Goal: Transaction & Acquisition: Subscribe to service/newsletter

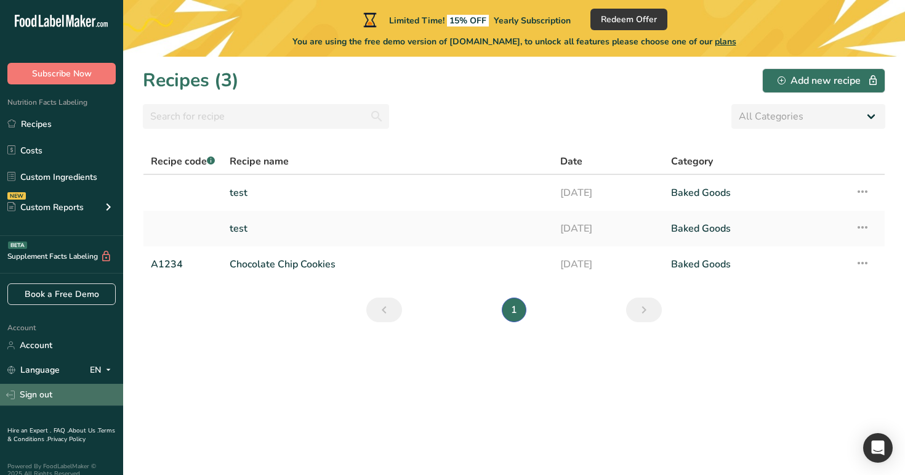
click at [64, 395] on link "Sign out" at bounding box center [61, 395] width 123 height 22
click at [52, 391] on link "Sign out" at bounding box center [61, 395] width 123 height 22
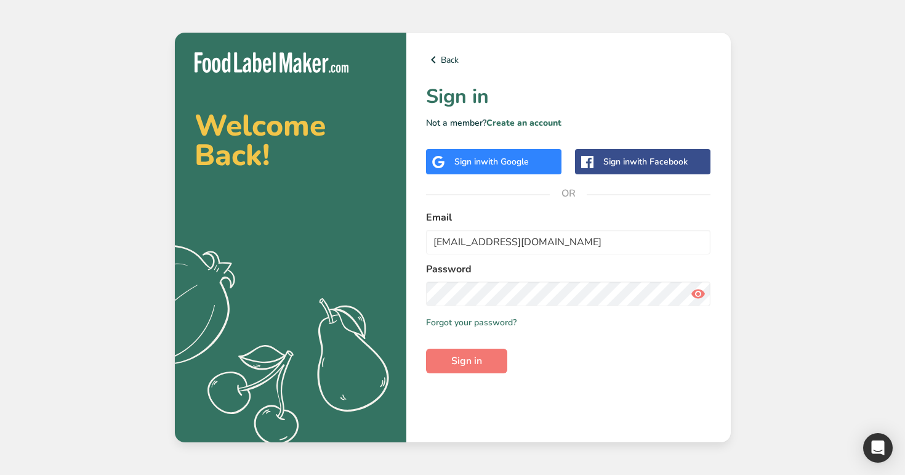
type input "test9091@test.com"
click at [426, 348] on button "Sign in" at bounding box center [466, 360] width 81 height 25
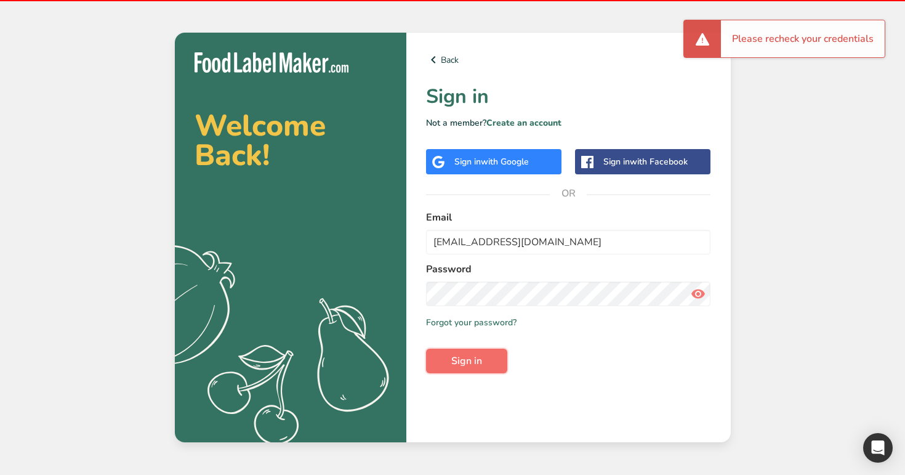
click at [479, 367] on span "Sign in" at bounding box center [466, 360] width 31 height 15
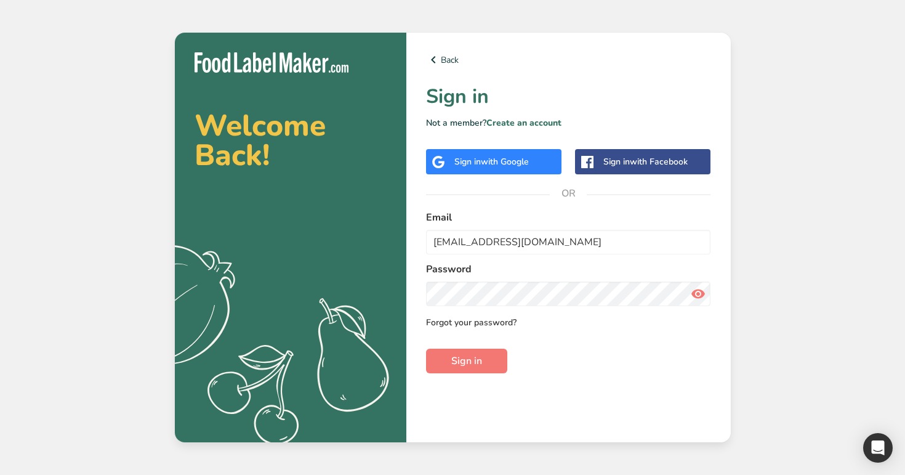
click at [477, 319] on link "Forgot your password?" at bounding box center [471, 322] width 90 height 13
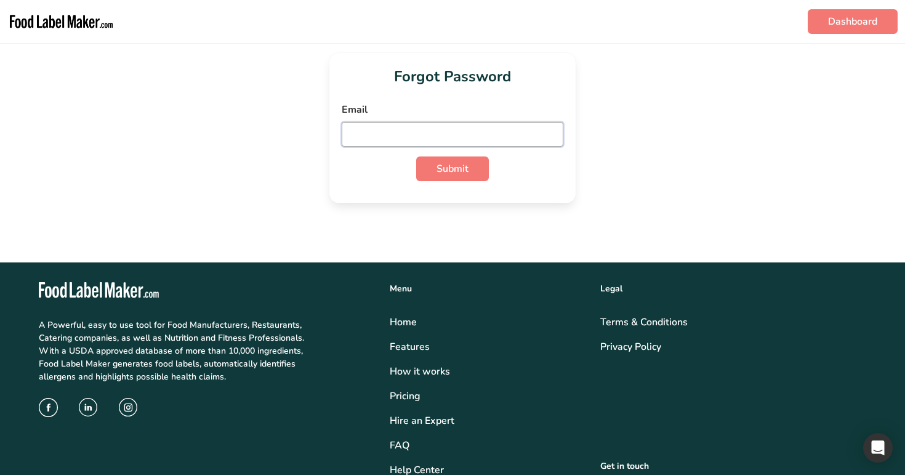
click at [461, 126] on input "email" at bounding box center [453, 134] width 222 height 25
paste input "test_2025_08_exp@test.com"
type input "test_2025_08_exp@test.com"
click at [416, 156] on button "Submit" at bounding box center [452, 168] width 73 height 25
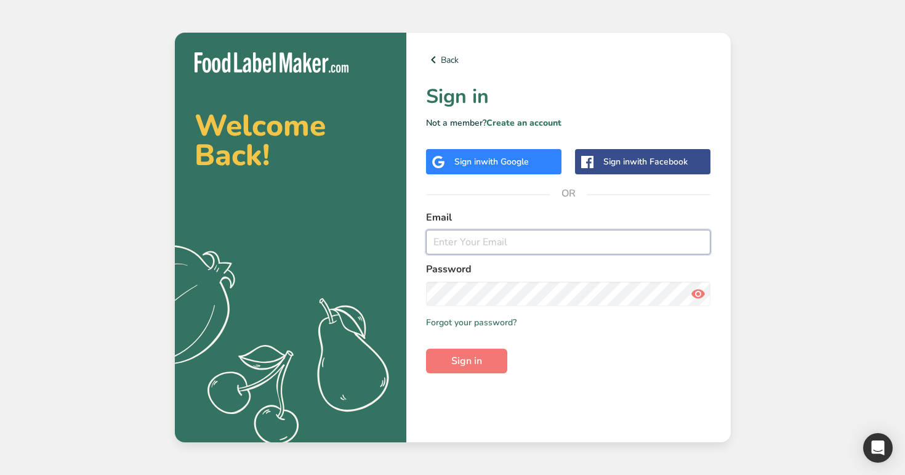
click at [494, 245] on input "email" at bounding box center [568, 242] width 285 height 25
click at [489, 244] on input "email" at bounding box center [568, 242] width 285 height 25
paste input "test_2025_08_exp@test.com"
type input "test_2025_08_exp@test.com"
click at [481, 358] on span "Sign in" at bounding box center [466, 360] width 31 height 15
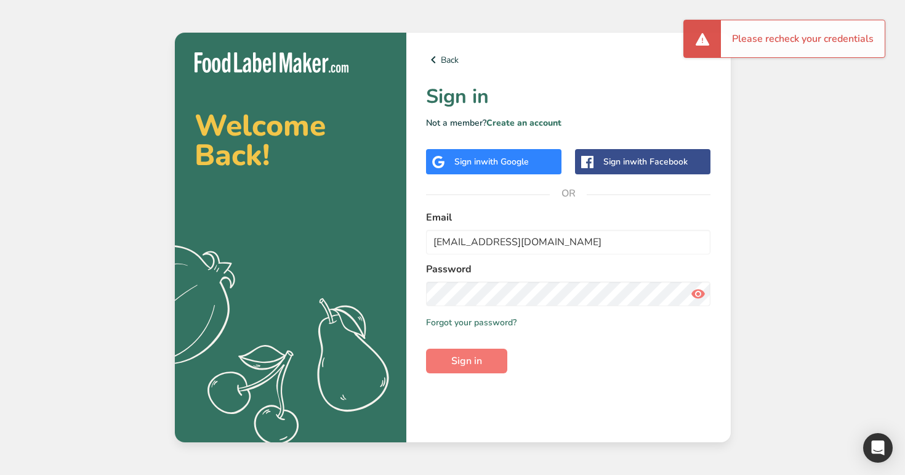
click at [707, 292] on span at bounding box center [698, 293] width 25 height 25
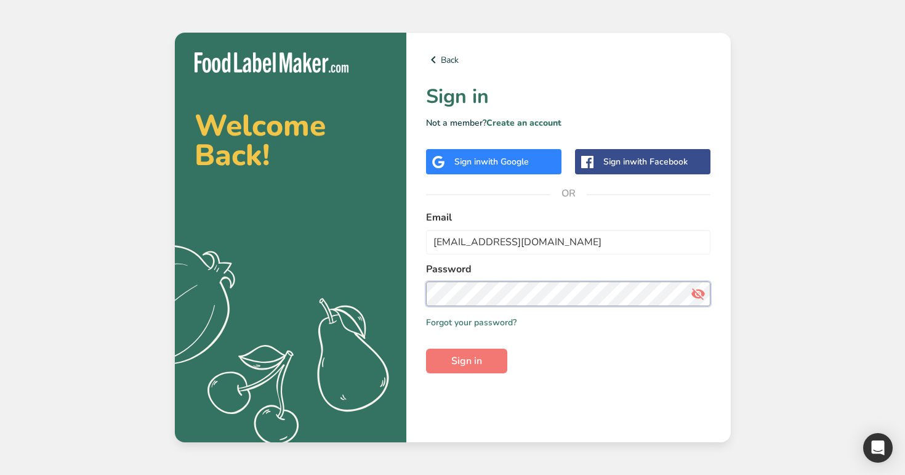
click at [426, 348] on button "Sign in" at bounding box center [466, 360] width 81 height 25
click at [532, 120] on link "Create an account" at bounding box center [523, 123] width 75 height 12
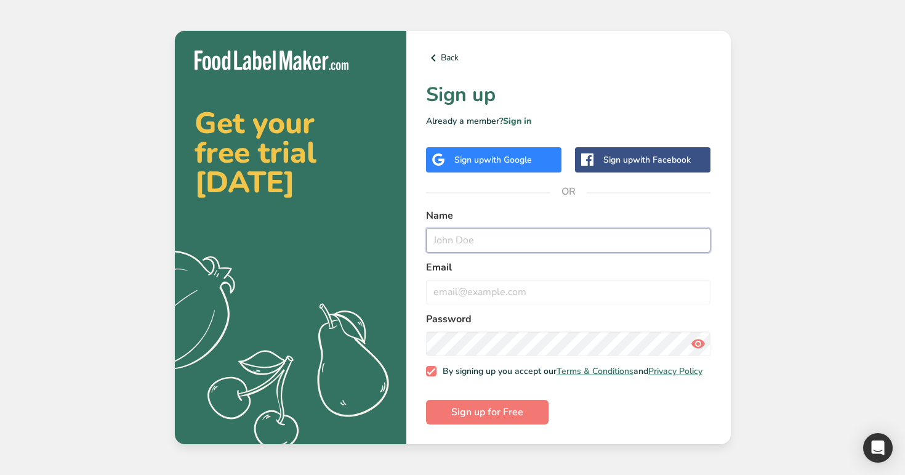
click at [510, 236] on input "text" at bounding box center [568, 240] width 285 height 25
paste input "rana.khaled555@gmail.com"
type input "rana.khaled555@gmail.com"
click at [505, 299] on input "email" at bounding box center [568, 291] width 285 height 25
paste input "rana.khaled555@gmail.com"
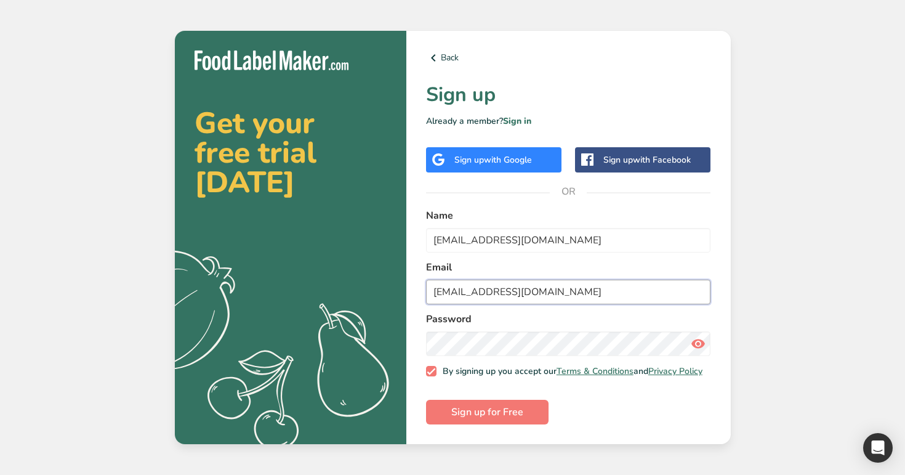
type input "rana.khaled555@gmail.com"
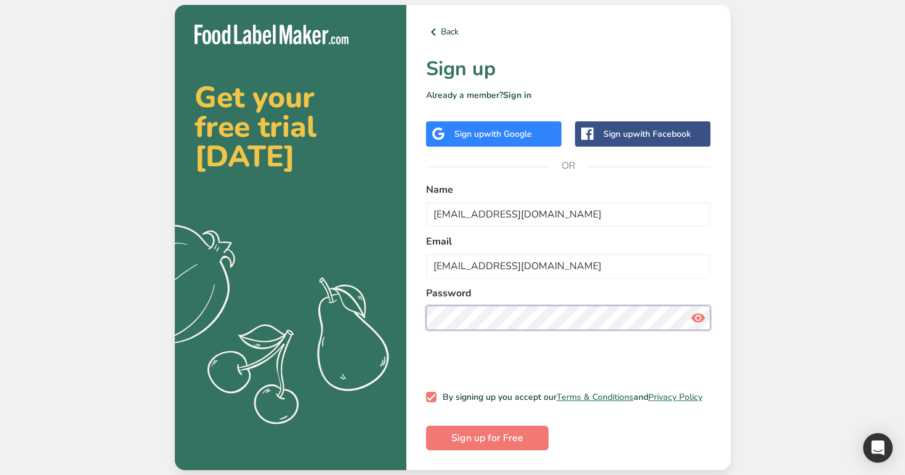
click at [426, 425] on button "Sign up for Free" at bounding box center [487, 437] width 123 height 25
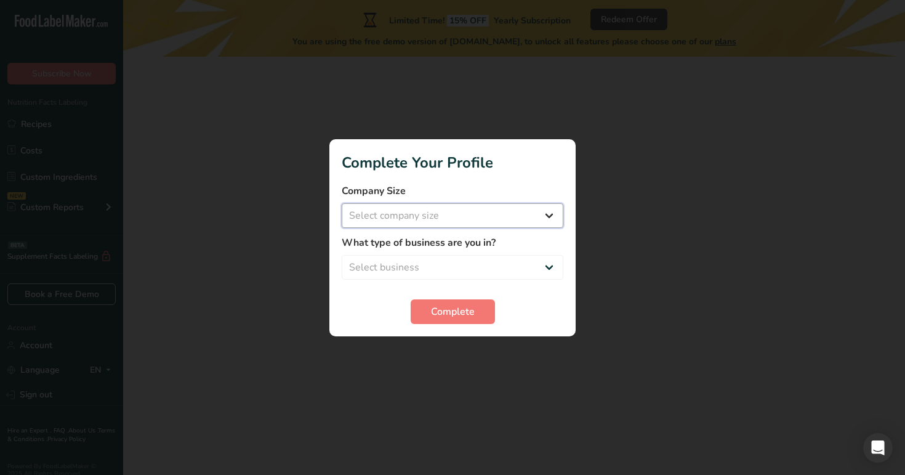
click at [448, 214] on select "Select company size Over 500 Employees test 1 1 Fewer than 10 Employees Fewer t…" at bounding box center [453, 215] width 222 height 25
select select "16"
click at [342, 203] on select "Select company size Over 500 Employees test 1 1 Fewer than 10 Employees Fewer t…" at bounding box center [453, 215] width 222 height 25
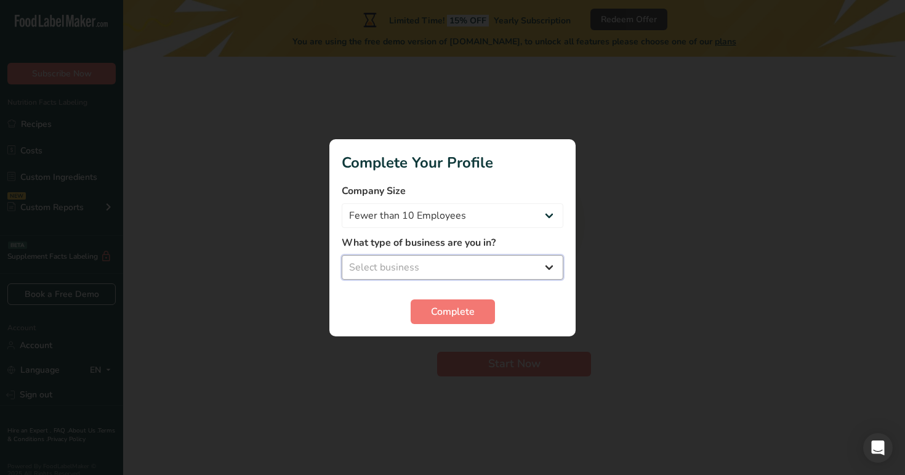
click at [468, 266] on select "Select business Packaged Food Manufacturer Restaurant & Cafe Bakery Meal Plans …" at bounding box center [453, 267] width 222 height 25
select select "2"
click at [342, 255] on select "Select business Packaged Food Manufacturer Restaurant & Cafe Bakery Meal Plans …" at bounding box center [453, 267] width 222 height 25
click at [465, 315] on span "Complete" at bounding box center [453, 311] width 44 height 15
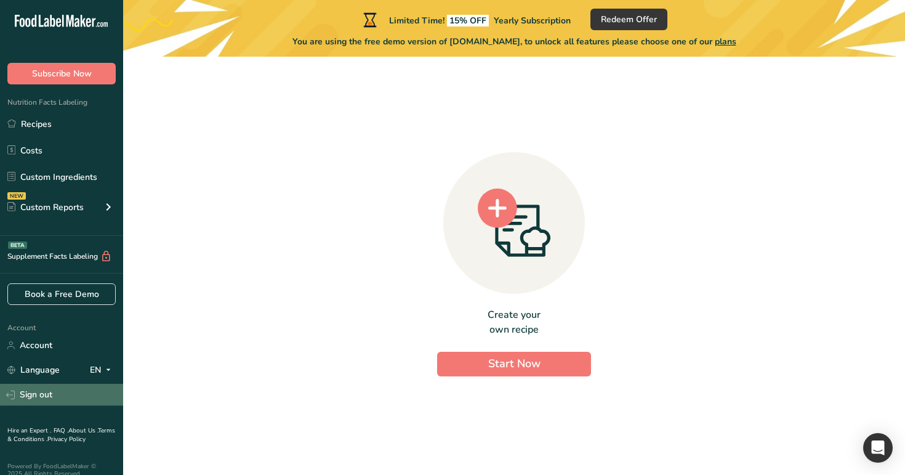
click at [84, 387] on link "Sign out" at bounding box center [61, 395] width 123 height 22
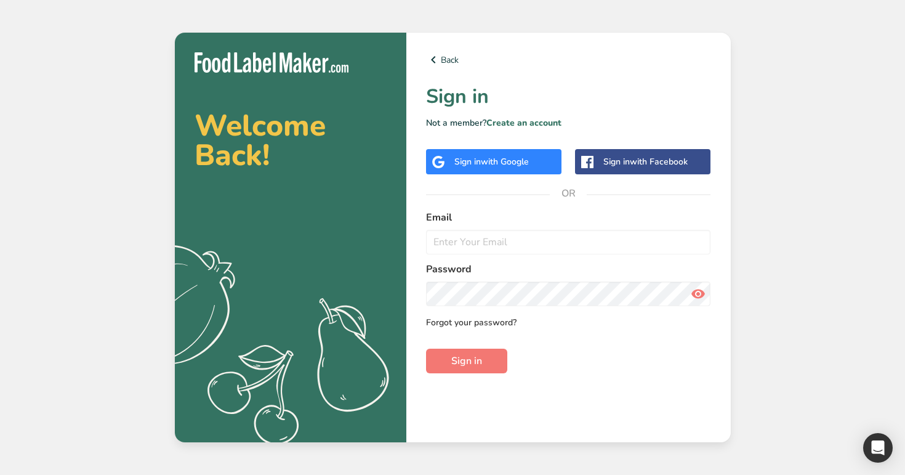
click at [503, 323] on link "Forgot your password?" at bounding box center [471, 322] width 90 height 13
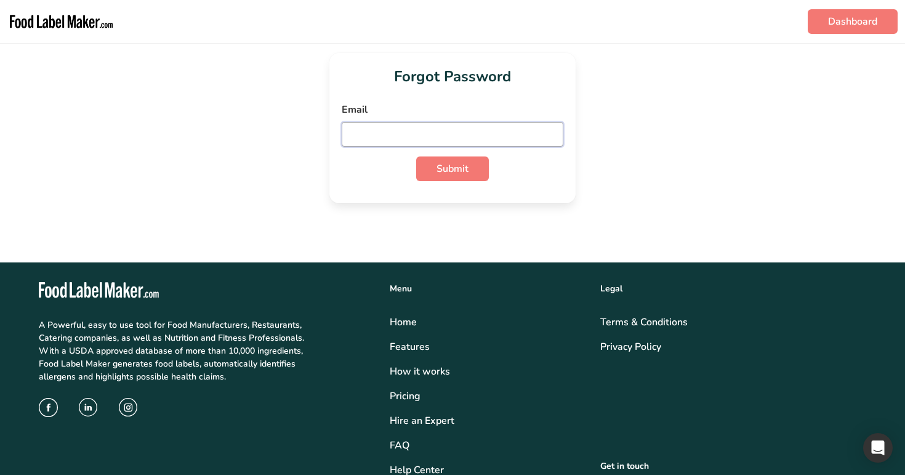
click at [456, 137] on input "email" at bounding box center [453, 134] width 222 height 25
paste input "rana.khaled555@gmail.com"
type input "rana.khaled555@gmail.com"
click at [460, 171] on span "Submit" at bounding box center [452, 168] width 32 height 15
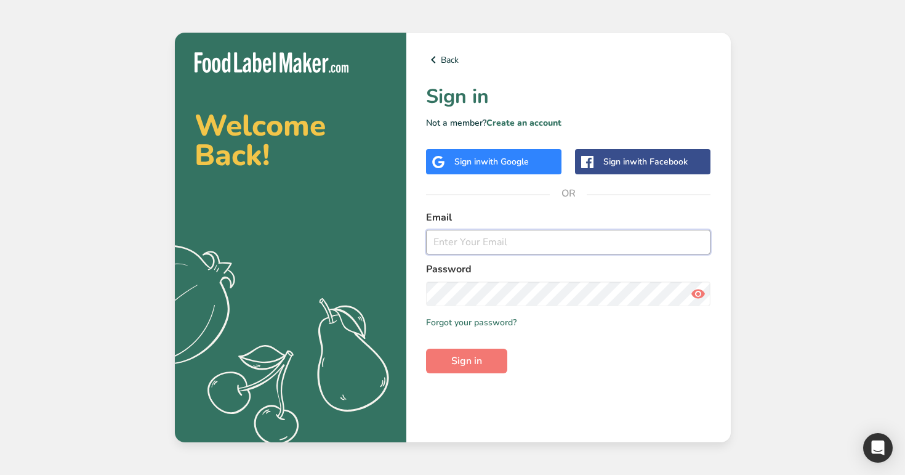
click at [488, 246] on input "email" at bounding box center [568, 242] width 285 height 25
click at [537, 239] on input "email" at bounding box center [568, 242] width 285 height 25
type input "rana.khaled555@gmail.com"
click at [426, 348] on button "Sign in" at bounding box center [466, 360] width 81 height 25
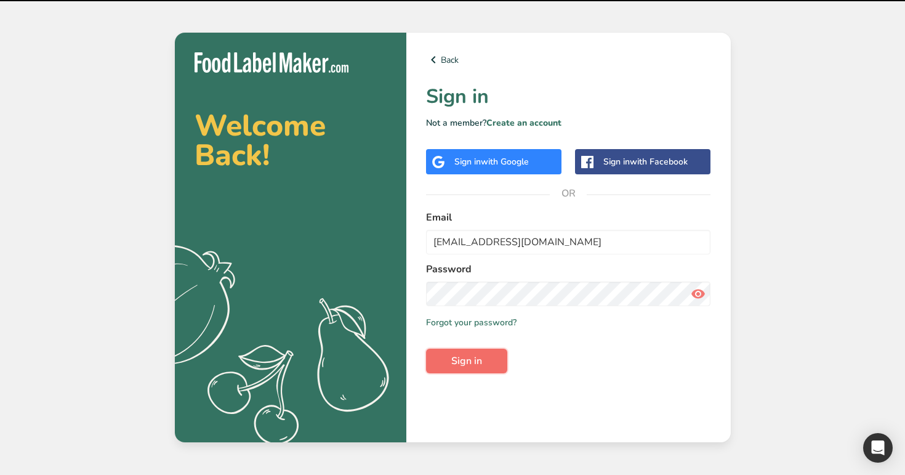
click at [458, 363] on span "Sign in" at bounding box center [466, 360] width 31 height 15
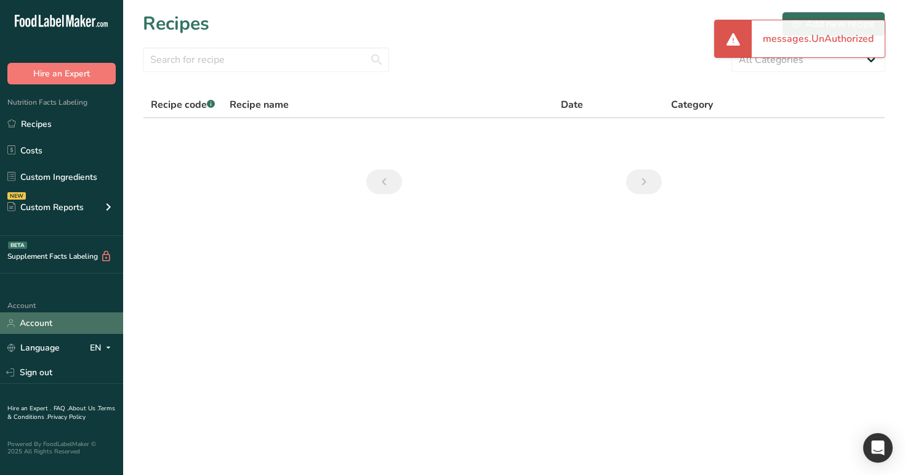
click at [58, 328] on link "Account" at bounding box center [61, 323] width 123 height 22
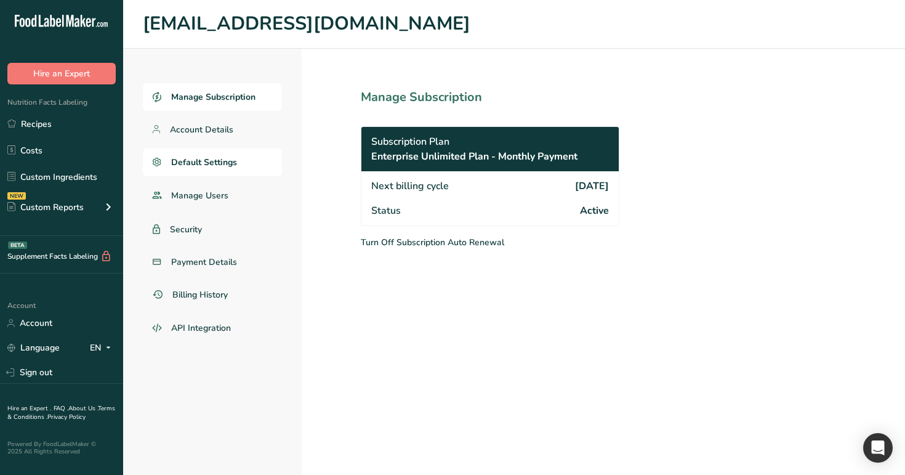
click at [211, 157] on span "Default Settings" at bounding box center [204, 162] width 66 height 13
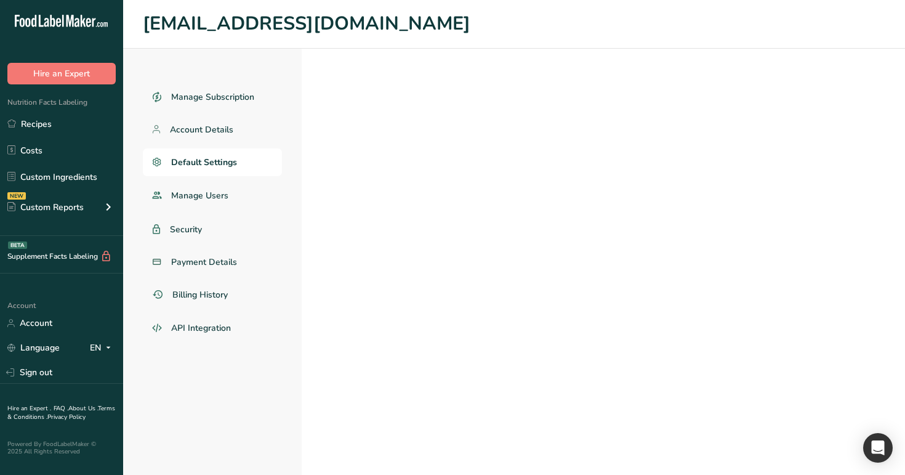
select select "Other"
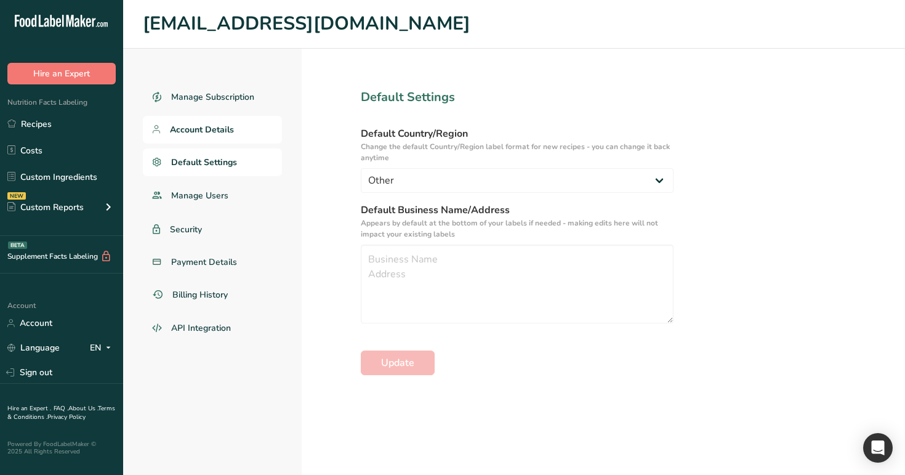
click at [211, 125] on span "Account Details" at bounding box center [202, 129] width 64 height 13
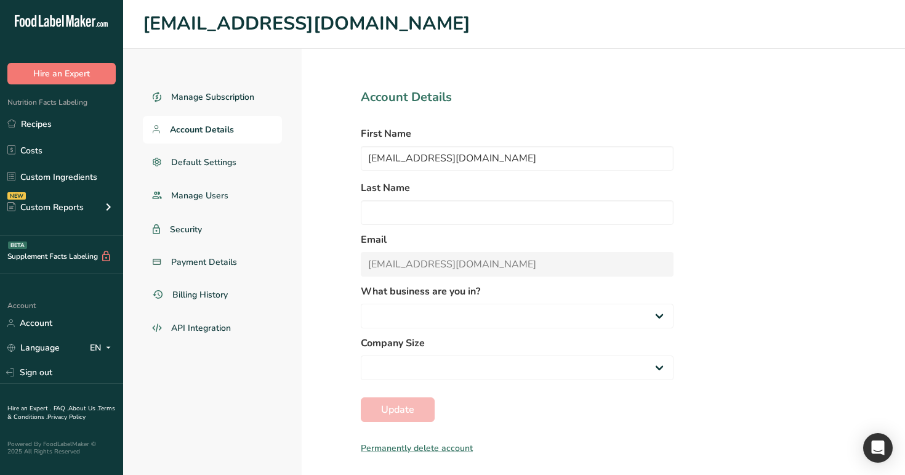
select select "2"
select select "16"
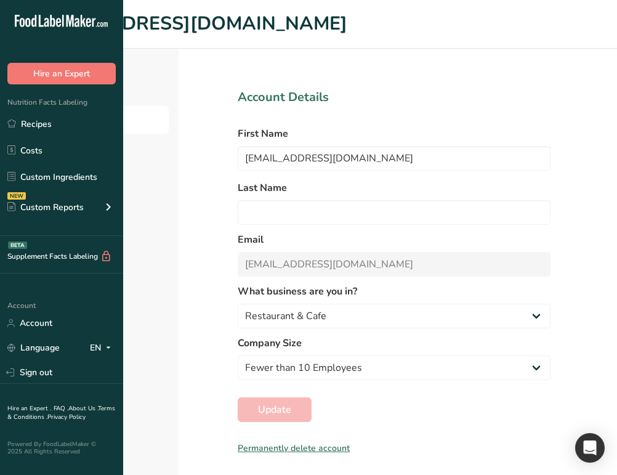
select select "2"
select select "16"
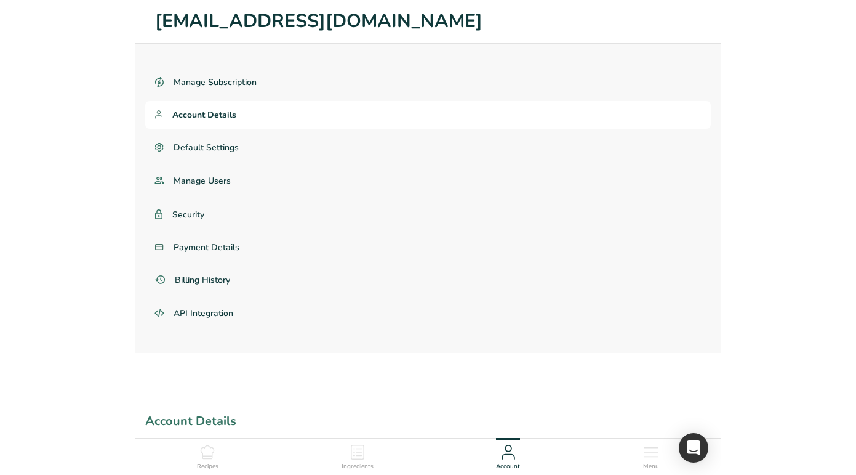
select select "2"
select select "16"
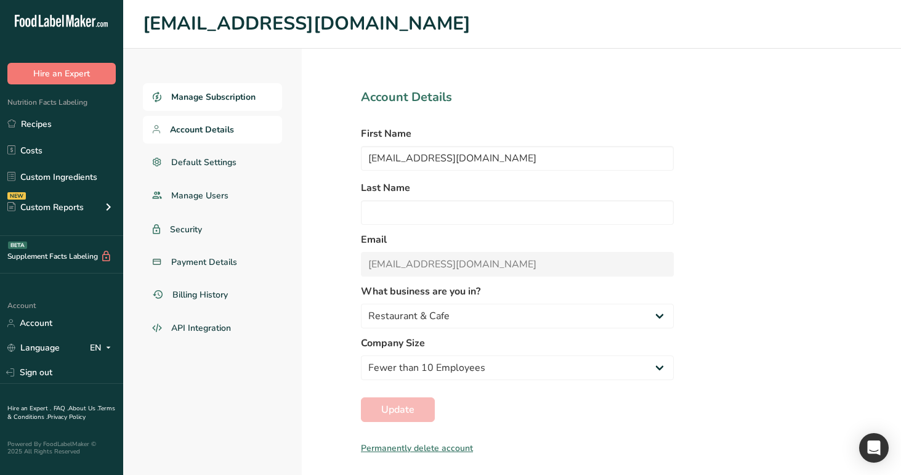
click at [227, 97] on span "Manage Subscription" at bounding box center [213, 96] width 84 height 13
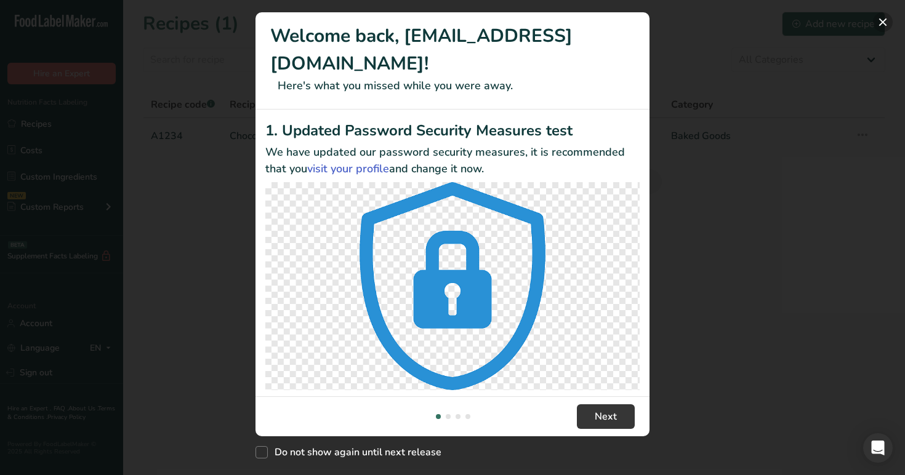
click at [885, 17] on button "New Features" at bounding box center [883, 22] width 20 height 20
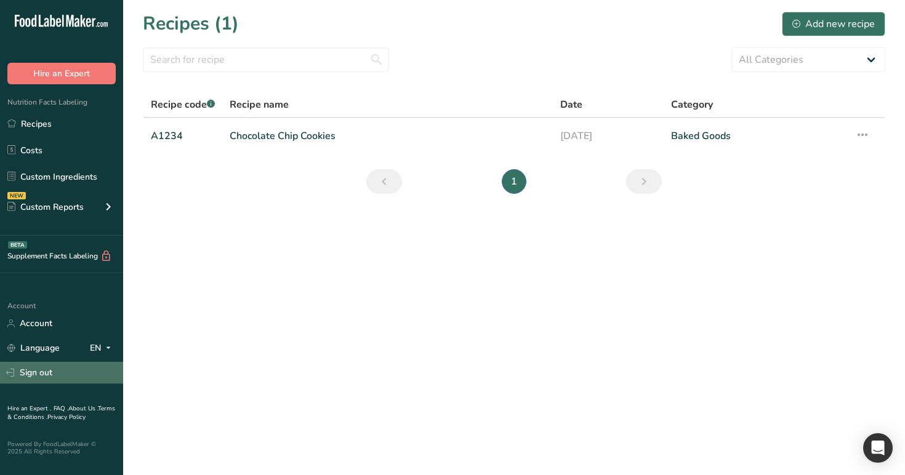
click at [60, 372] on link "Sign out" at bounding box center [61, 373] width 123 height 22
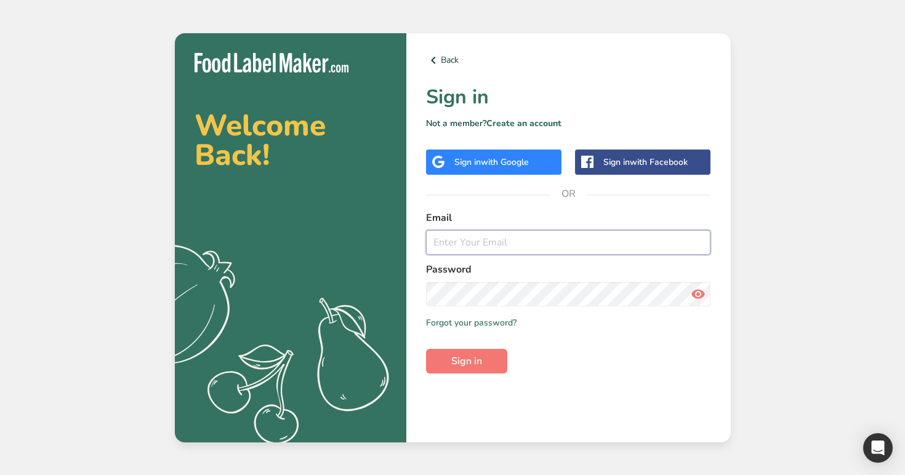
click at [550, 238] on input "email" at bounding box center [568, 242] width 285 height 25
click at [550, 238] on input "Testsup1" at bounding box center [568, 242] width 285 height 25
type input "Testsup1@t.com"
click at [521, 123] on link "Create an account" at bounding box center [523, 124] width 75 height 12
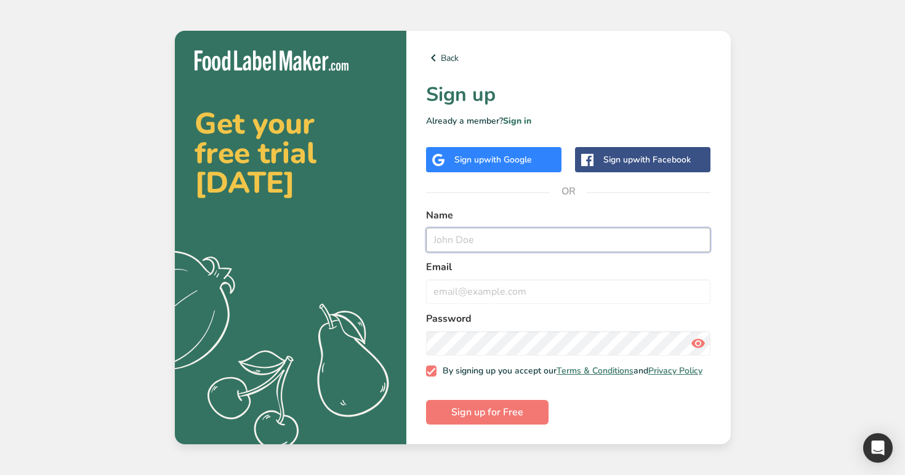
click at [462, 234] on input "text" at bounding box center [568, 240] width 285 height 25
paste input "Testsup1@t.com"
type input "Testsup1@t.com"
click at [462, 295] on input "email" at bounding box center [568, 291] width 285 height 25
paste input "Testsup1@t.com"
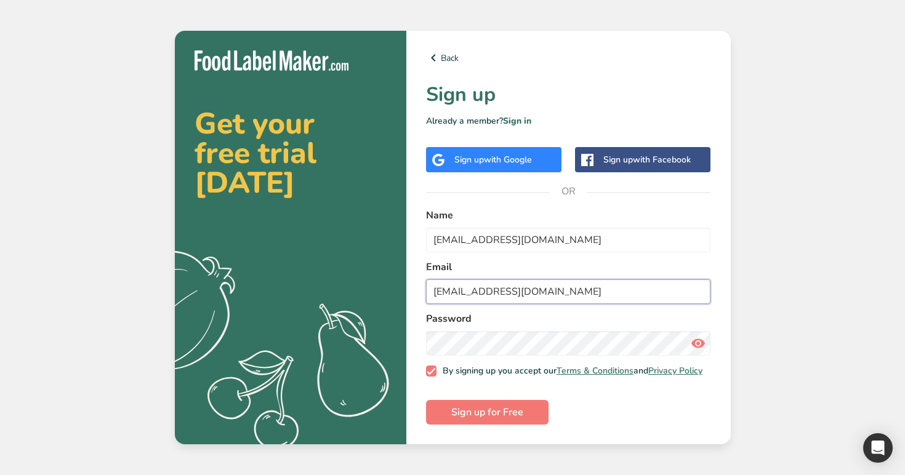
type input "Testsup1@t.com"
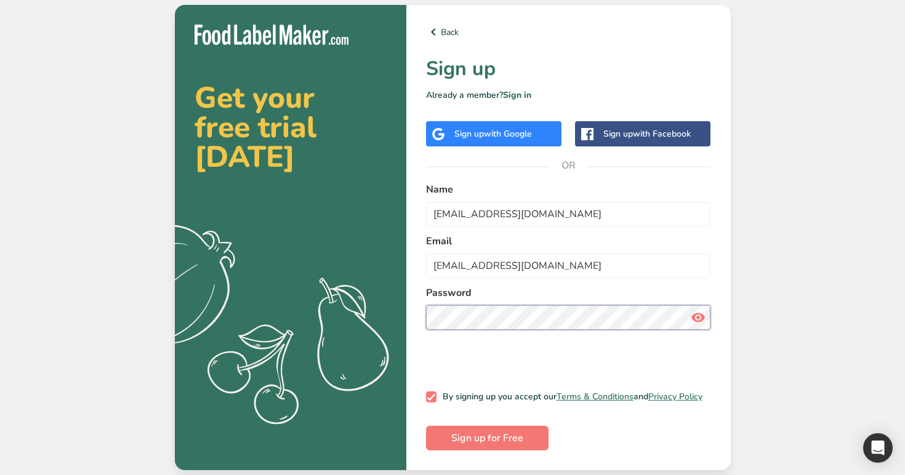
click at [426, 426] on button "Sign up for Free" at bounding box center [487, 438] width 123 height 25
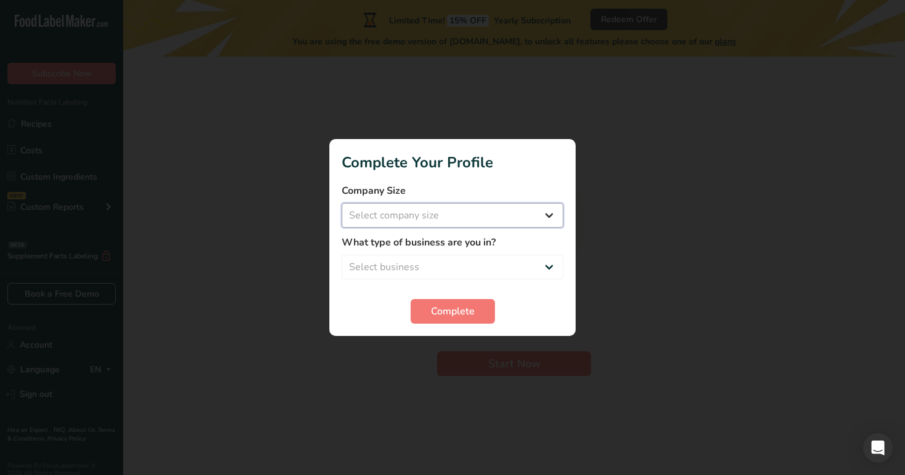
click at [453, 216] on select "Select company size Over 500 Employees test 1 1 Fewer than 10 Employees Fewer t…" at bounding box center [453, 215] width 222 height 25
select select "16"
click at [342, 203] on select "Select company size Over 500 Employees test 1 1 Fewer than 10 Employees Fewer t…" at bounding box center [453, 215] width 222 height 25
click at [465, 271] on select "Select business Packaged Food Manufacturer Restaurant & Cafe Bakery Meal Plans …" at bounding box center [453, 267] width 222 height 25
select select "4"
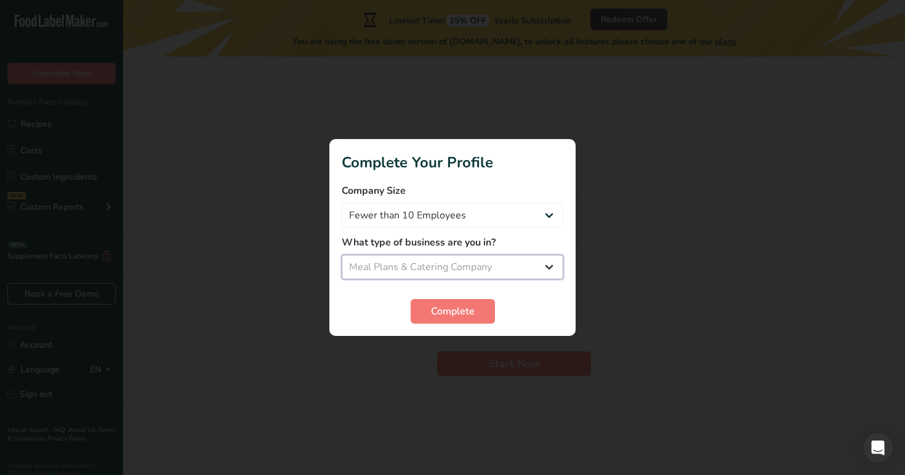
click at [342, 255] on select "Select business Packaged Food Manufacturer Restaurant & Cafe Bakery Meal Plans …" at bounding box center [453, 267] width 222 height 25
click at [471, 311] on span "Complete" at bounding box center [453, 311] width 44 height 15
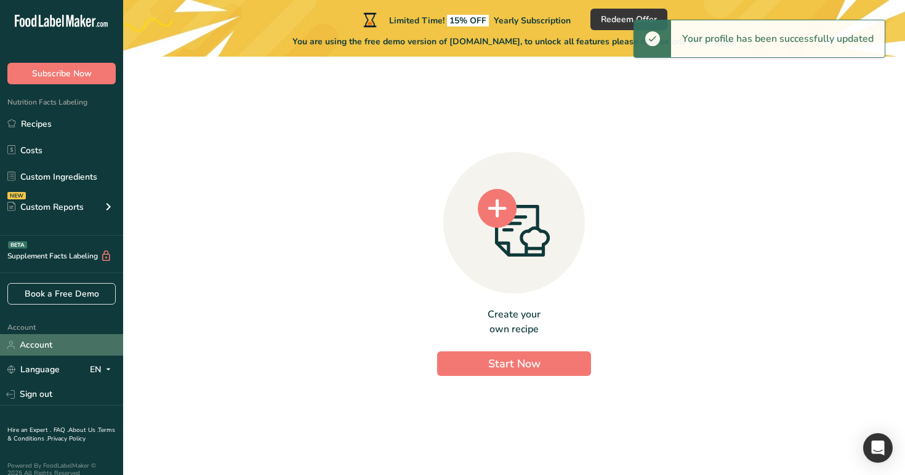
click at [43, 342] on link "Account" at bounding box center [61, 345] width 123 height 22
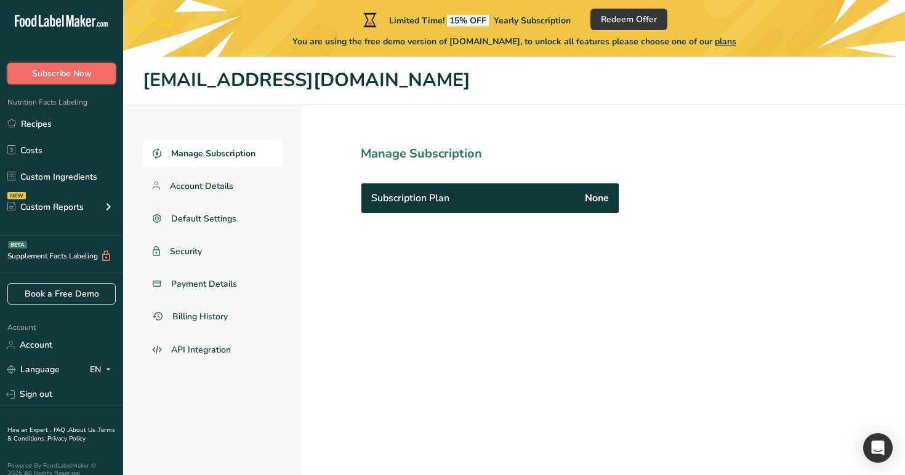
click at [92, 68] on button "Subscribe Now" at bounding box center [61, 74] width 108 height 22
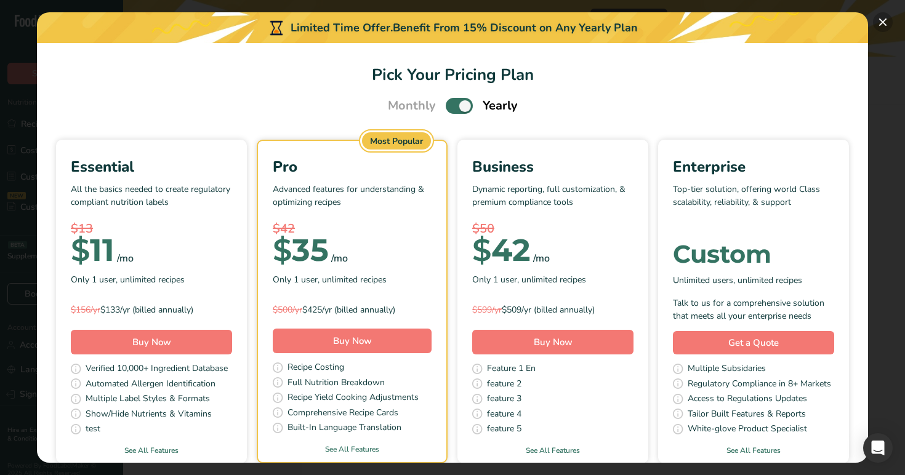
click at [882, 19] on button "Pick Your Pricing Plan Modal" at bounding box center [883, 22] width 20 height 20
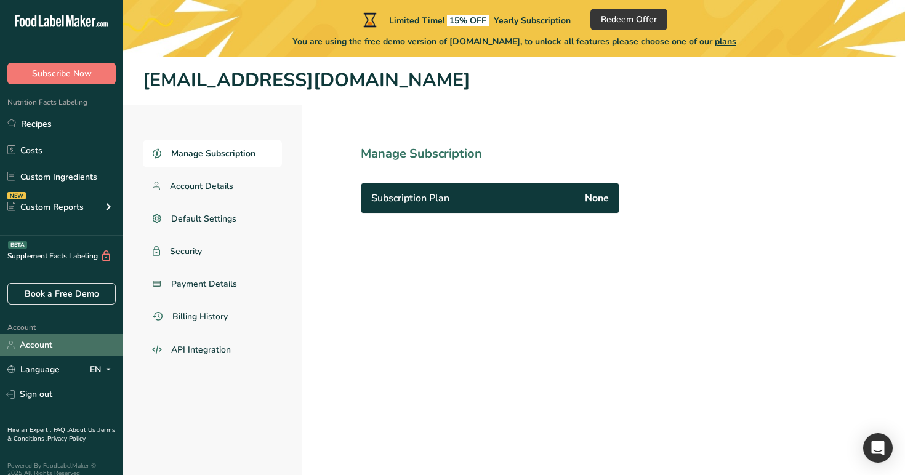
click at [69, 352] on link "Account" at bounding box center [61, 345] width 123 height 22
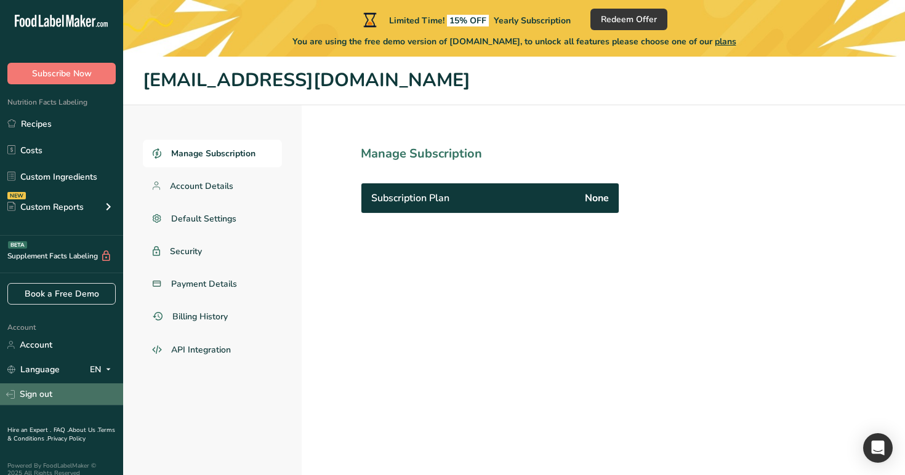
click at [86, 393] on link "Sign out" at bounding box center [61, 395] width 123 height 22
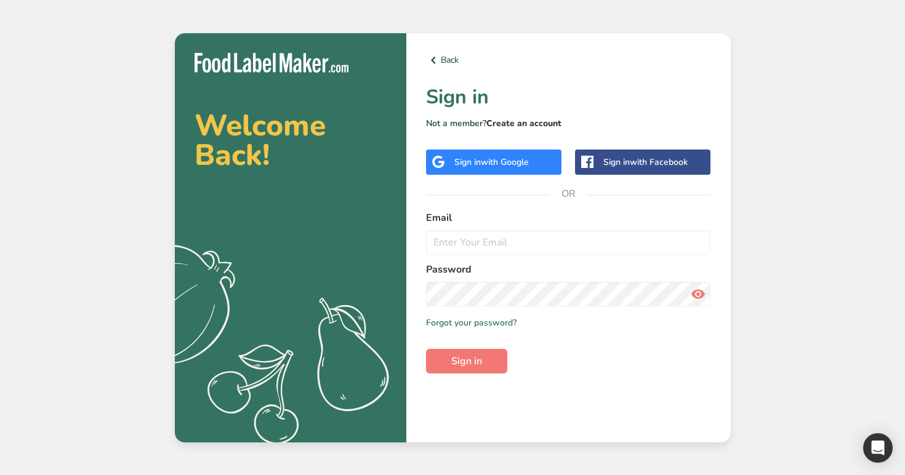
click at [519, 118] on link "Create an account" at bounding box center [523, 124] width 75 height 12
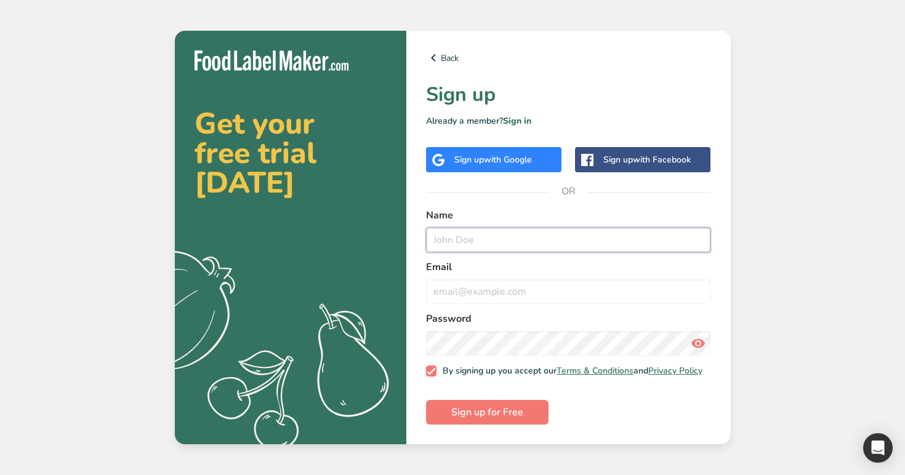
click at [470, 244] on input "text" at bounding box center [568, 240] width 285 height 25
paste input "[EMAIL_ADDRESS][DOMAIN_NAME]"
click at [484, 239] on input "[EMAIL_ADDRESS][DOMAIN_NAME]" at bounding box center [568, 240] width 285 height 25
type input "[EMAIL_ADDRESS][DOMAIN_NAME]"
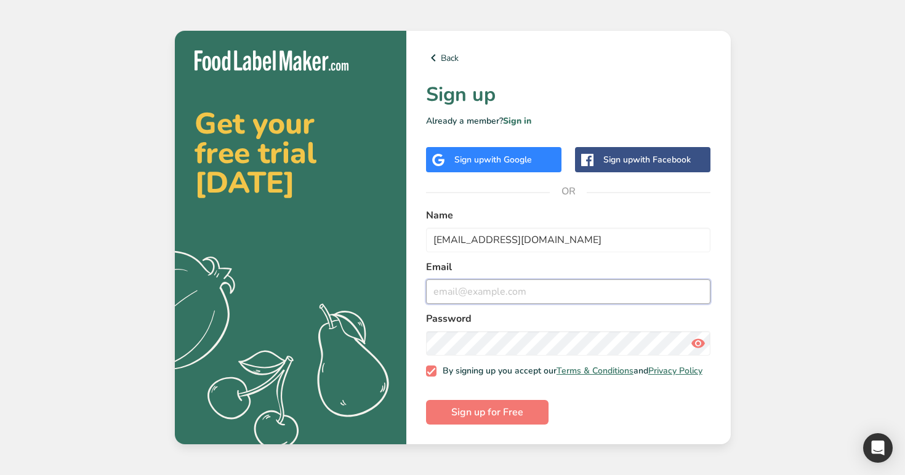
click at [507, 295] on input "email" at bounding box center [568, 291] width 285 height 25
paste input "[EMAIL_ADDRESS][DOMAIN_NAME]"
type input "[EMAIL_ADDRESS][DOMAIN_NAME]"
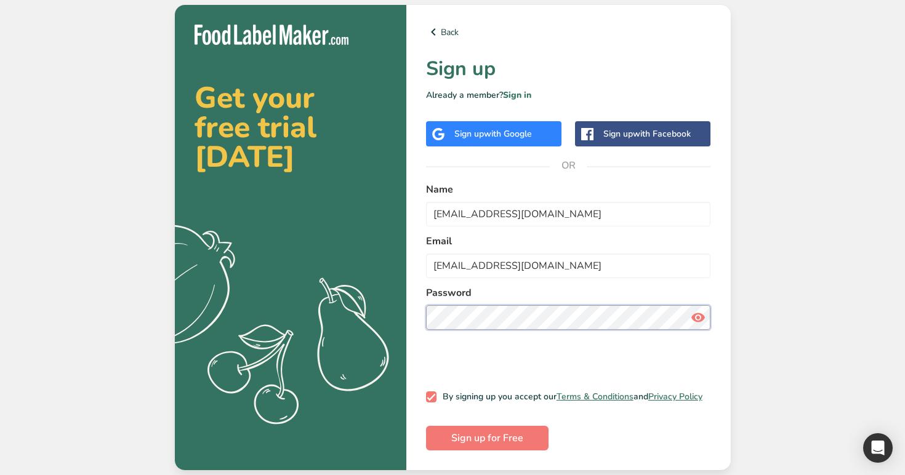
click at [426, 426] on button "Sign up for Free" at bounding box center [487, 438] width 123 height 25
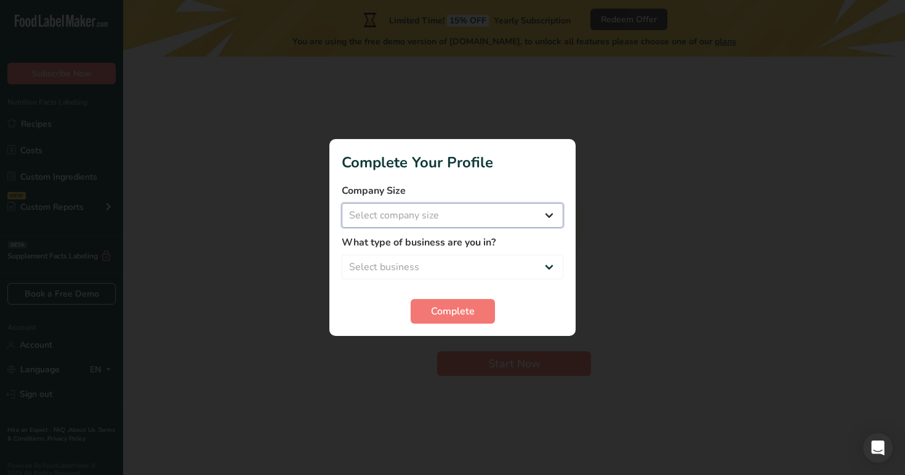
click at [528, 213] on select "Select company size Over 500 Employees test 1 1 Fewer than 10 Employees Fewer t…" at bounding box center [453, 215] width 222 height 25
select select "11"
click at [342, 203] on select "Select company size Over 500 Employees test 1 1 Fewer than 10 Employees Fewer t…" at bounding box center [453, 215] width 222 height 25
click at [510, 262] on select "Select business Packaged Food Manufacturer Restaurant & Cafe Bakery Meal Plans …" at bounding box center [453, 267] width 222 height 25
select select "4"
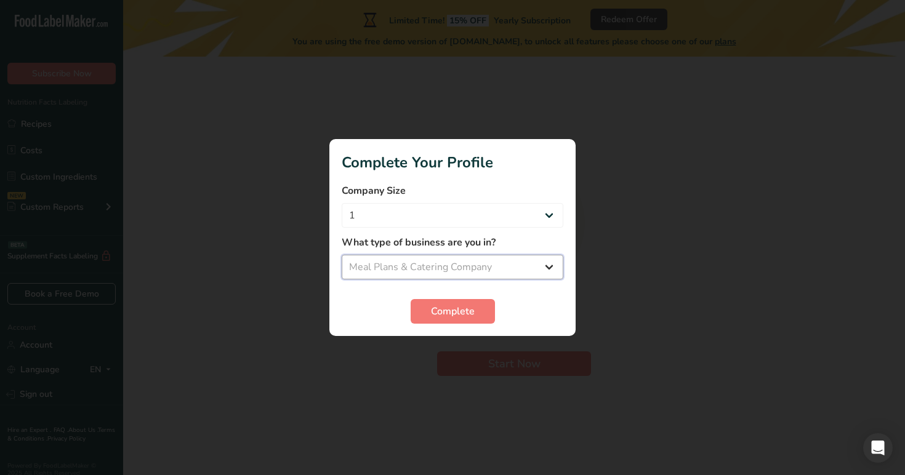
click at [342, 255] on select "Select business Packaged Food Manufacturer Restaurant & Cafe Bakery Meal Plans …" at bounding box center [453, 267] width 222 height 25
click at [472, 321] on button "Complete" at bounding box center [453, 311] width 84 height 25
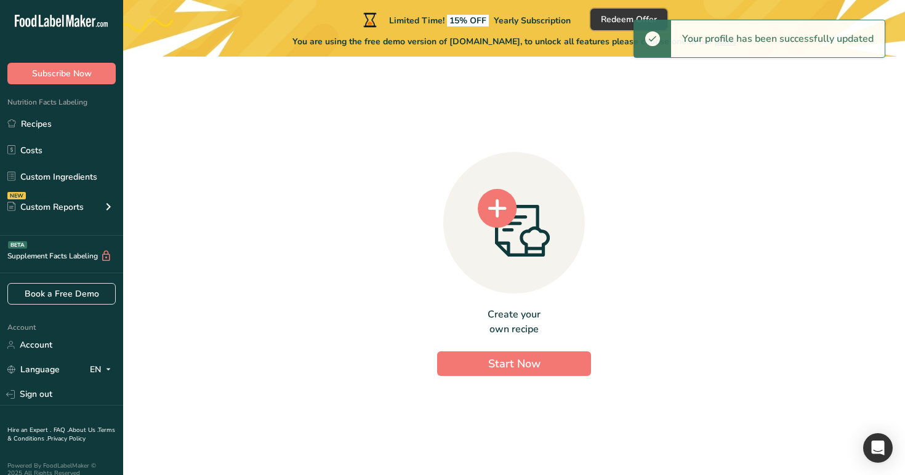
click at [625, 20] on span "Redeem Offer" at bounding box center [629, 19] width 56 height 13
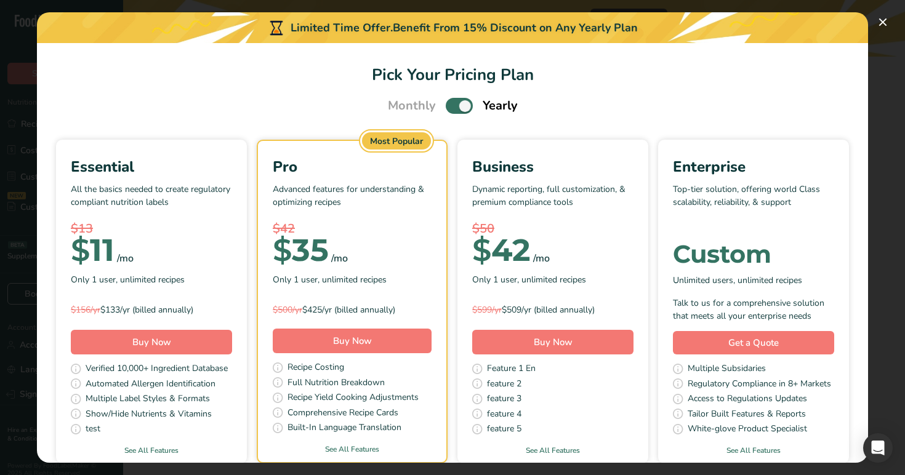
click at [452, 103] on span "Pick Your Pricing Plan Modal" at bounding box center [459, 105] width 27 height 15
click at [452, 103] on input "Pick Your Pricing Plan Modal" at bounding box center [450, 106] width 8 height 8
checkbox input "false"
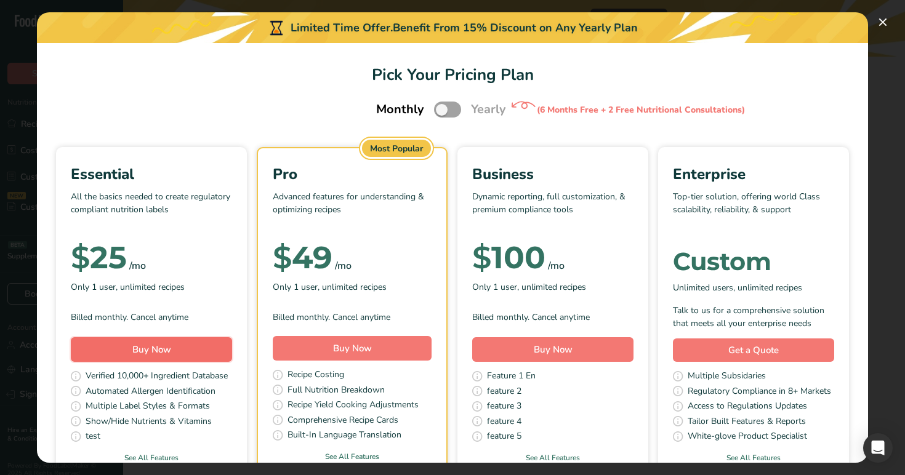
click at [194, 344] on button "Buy Now" at bounding box center [151, 349] width 161 height 25
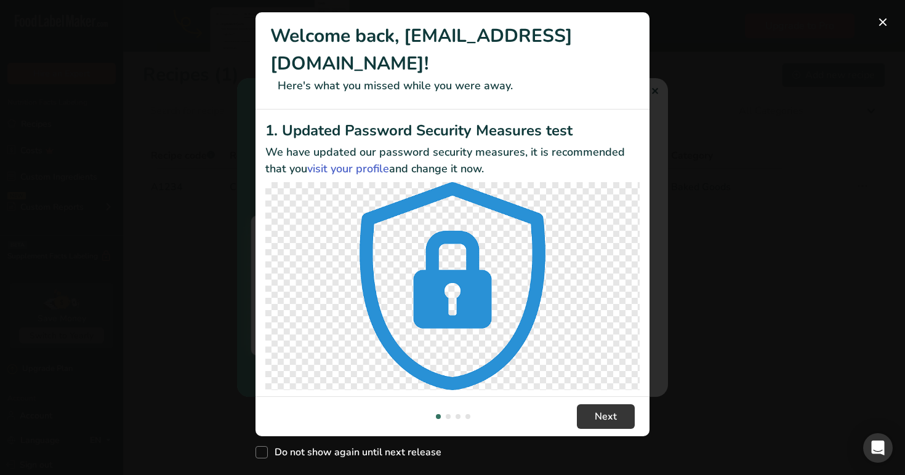
click at [654, 87] on div "New Features" at bounding box center [452, 237] width 905 height 475
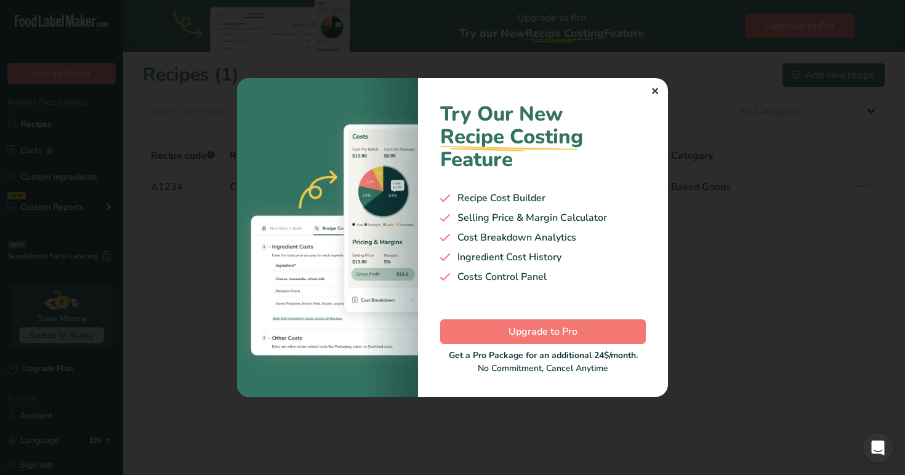
click at [656, 90] on div "✕" at bounding box center [655, 91] width 8 height 15
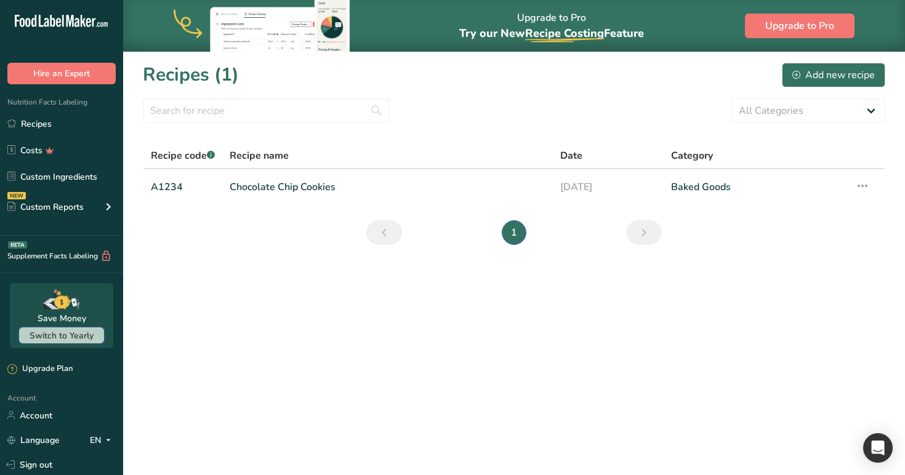
click at [66, 332] on span "Switch to Yearly" at bounding box center [62, 336] width 64 height 12
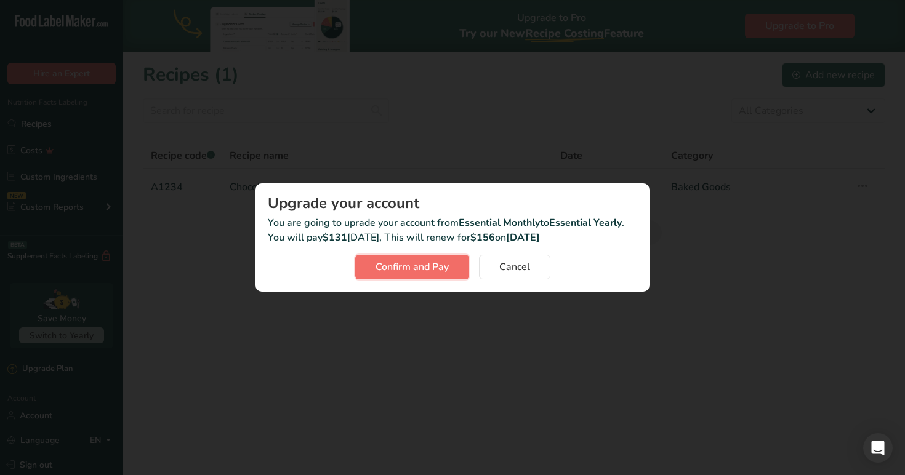
click at [422, 272] on span "Confirm and Pay" at bounding box center [412, 267] width 73 height 15
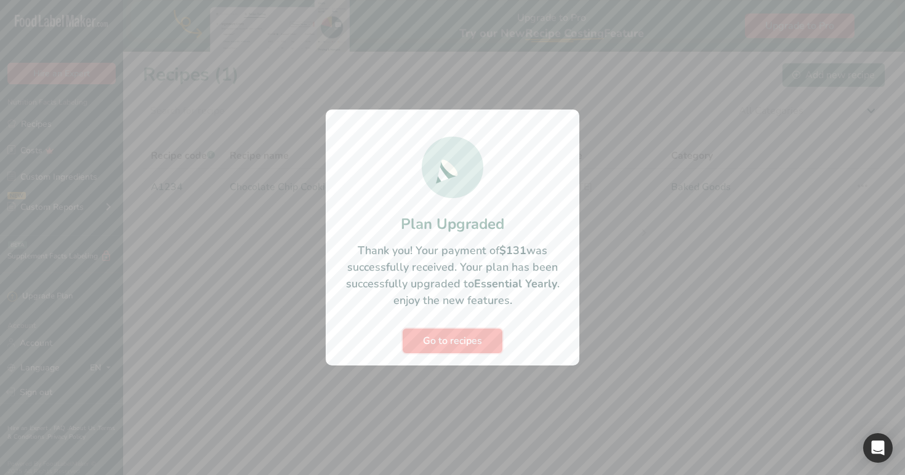
click at [452, 340] on span "Go to recipes" at bounding box center [452, 341] width 59 height 15
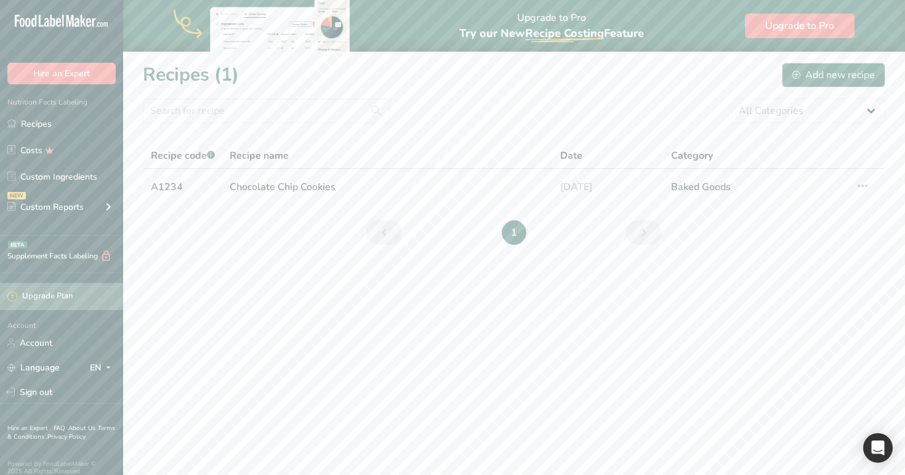
click at [62, 297] on div "Upgrade Plan" at bounding box center [39, 297] width 65 height 12
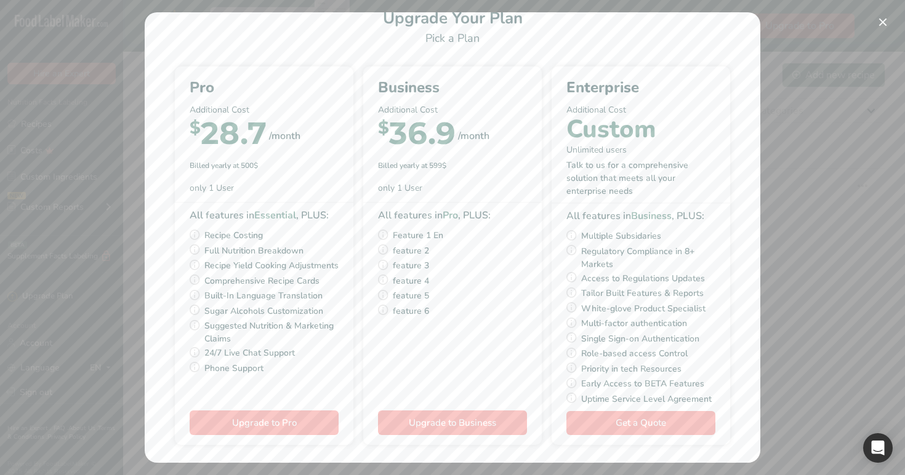
scroll to position [35, 0]
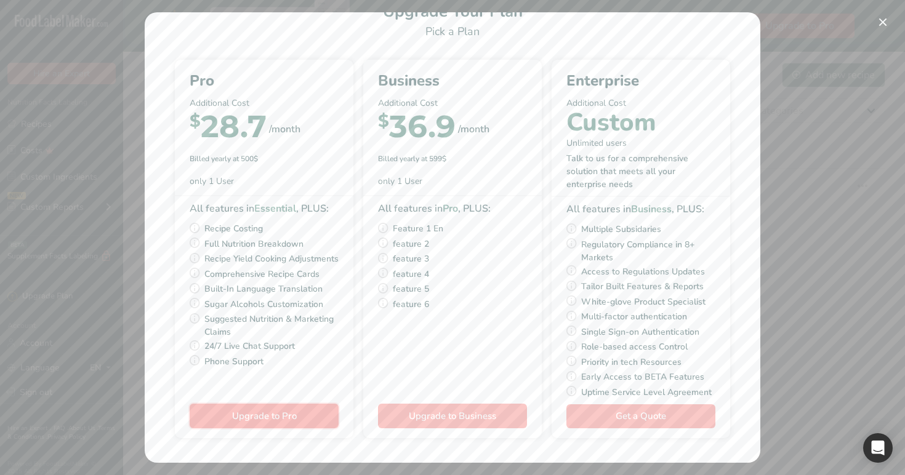
click at [284, 414] on span "Upgrade to Pro" at bounding box center [264, 416] width 65 height 12
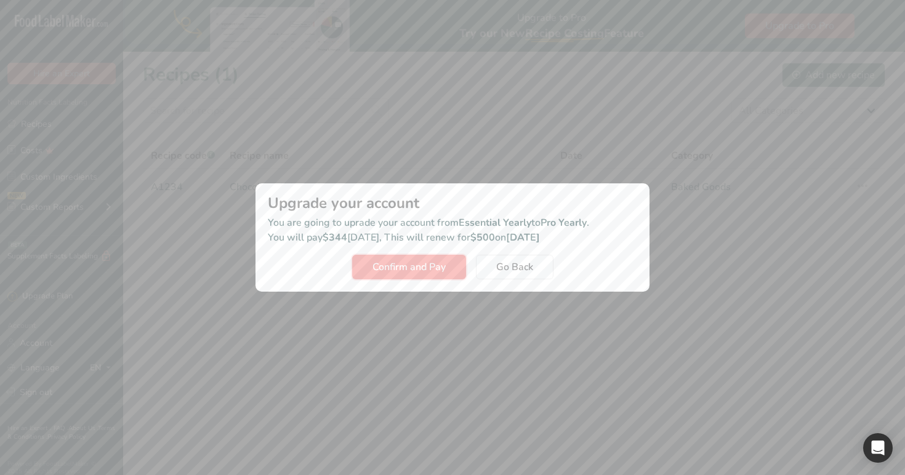
click at [420, 264] on span "Confirm and Pay" at bounding box center [408, 267] width 73 height 15
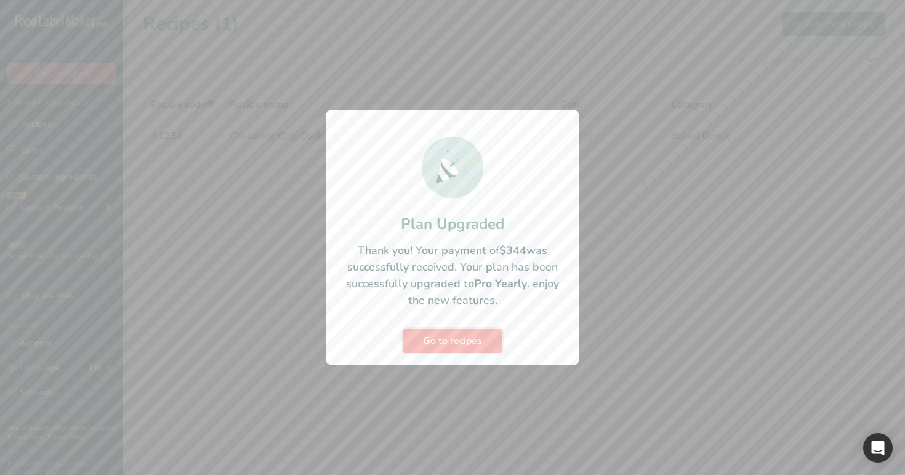
click at [463, 342] on span "Go to recipes" at bounding box center [452, 341] width 59 height 15
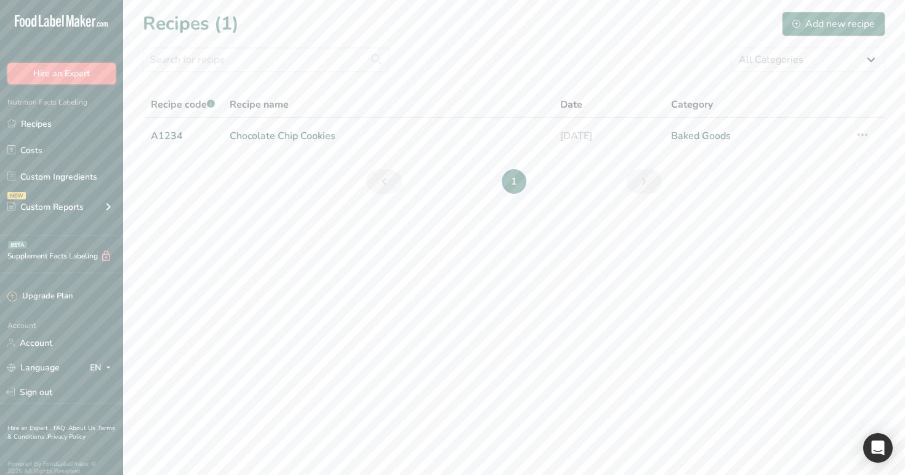
click at [45, 71] on button "Hire an Expert" at bounding box center [61, 74] width 108 height 22
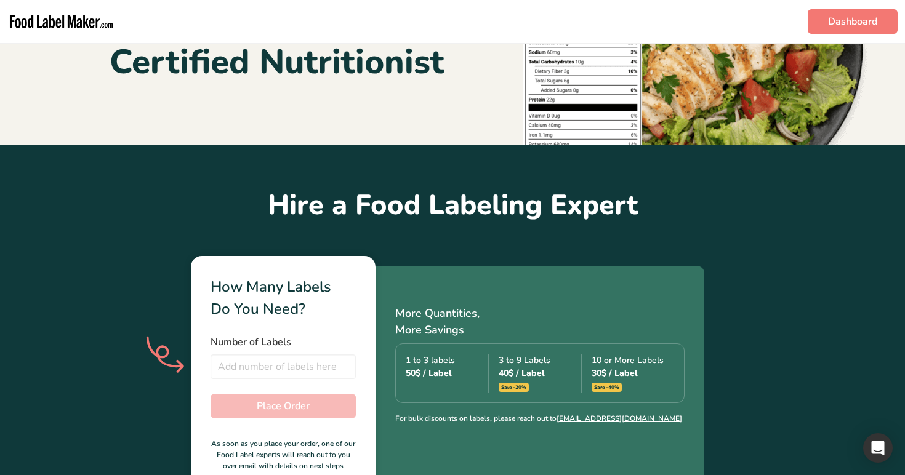
scroll to position [321, 0]
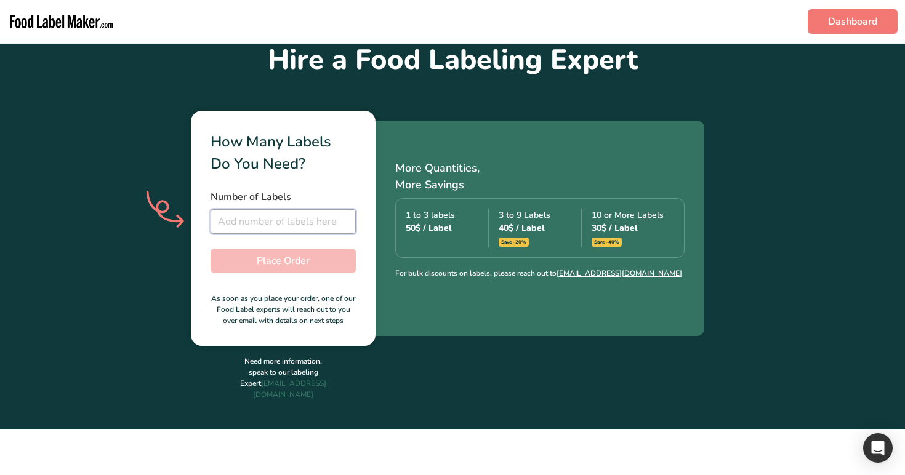
click at [271, 219] on input "number" at bounding box center [283, 221] width 145 height 25
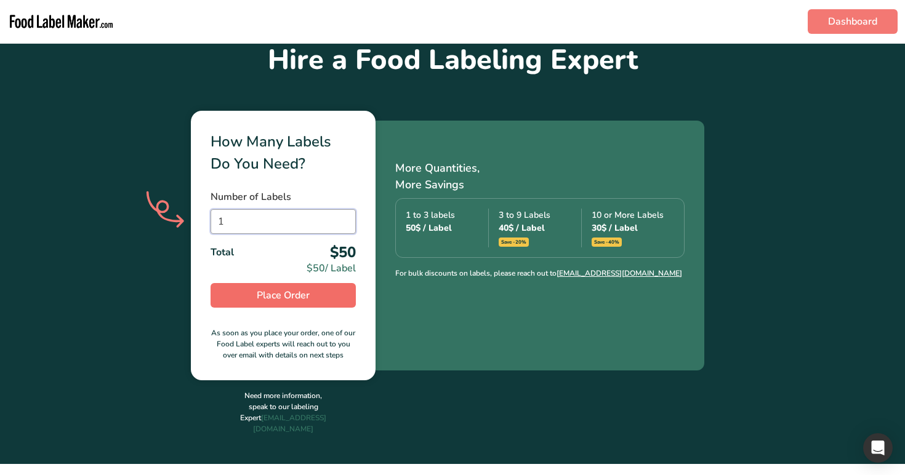
type input "1"
click at [293, 294] on span "Place Order" at bounding box center [283, 295] width 53 height 15
